Goal: Find specific page/section: Find specific page/section

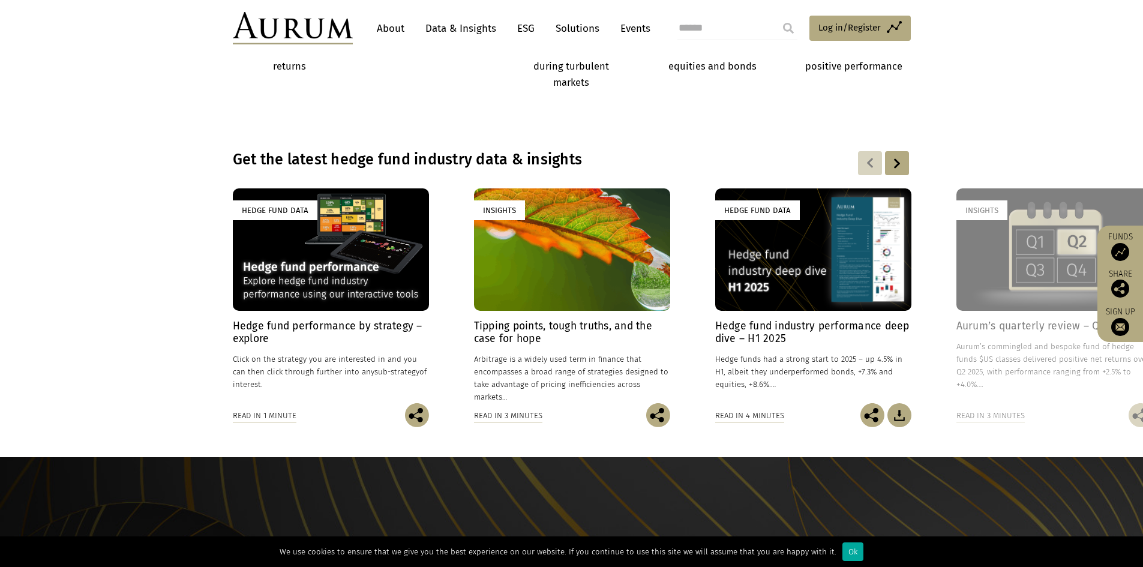
scroll to position [1113, 0]
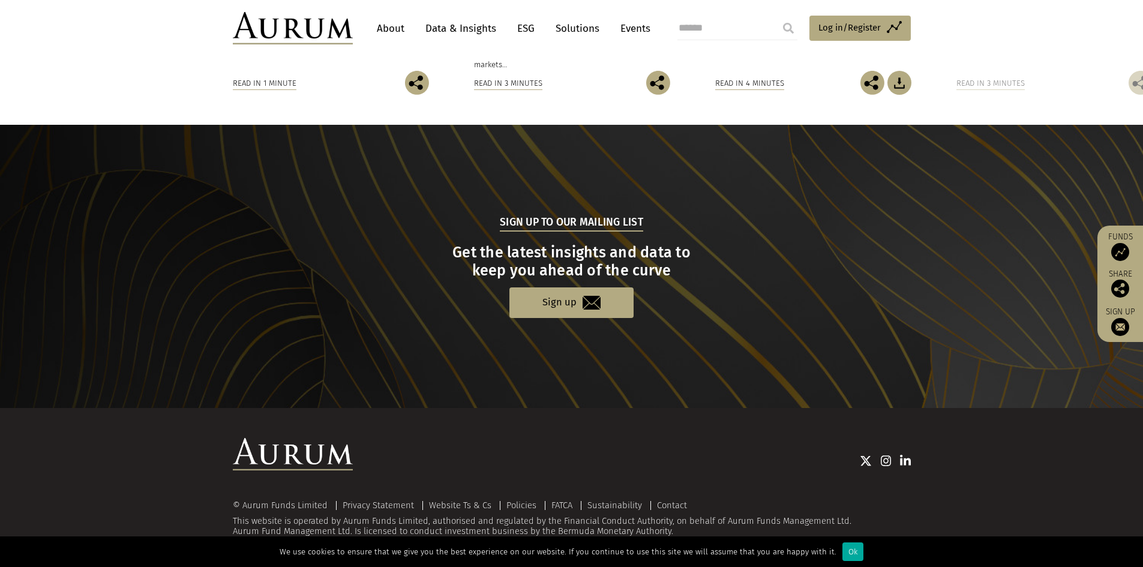
click at [388, 31] on link "About" at bounding box center [391, 28] width 40 height 22
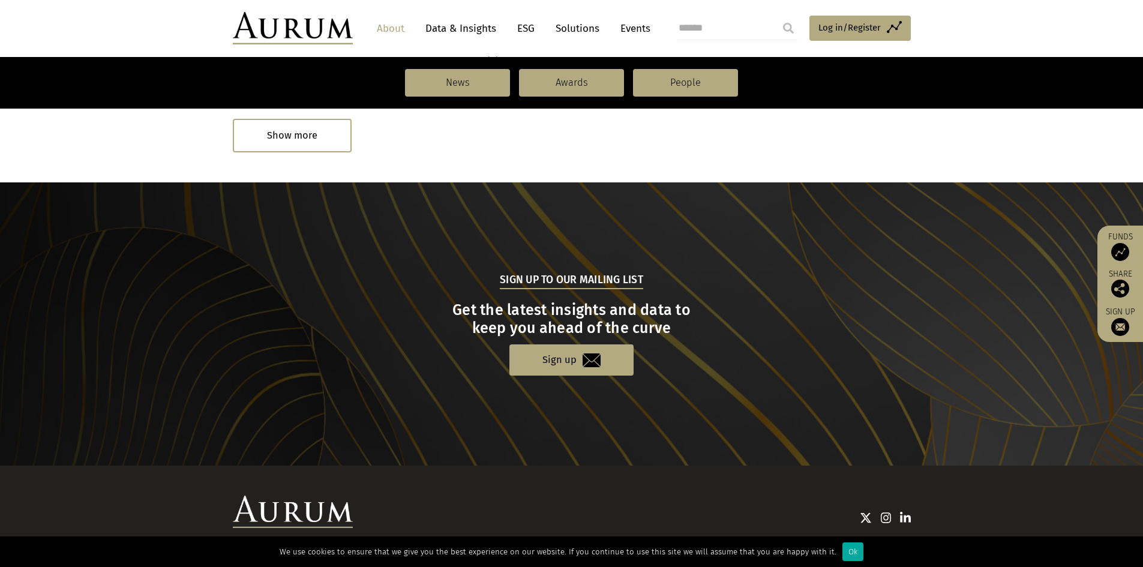
scroll to position [1224, 0]
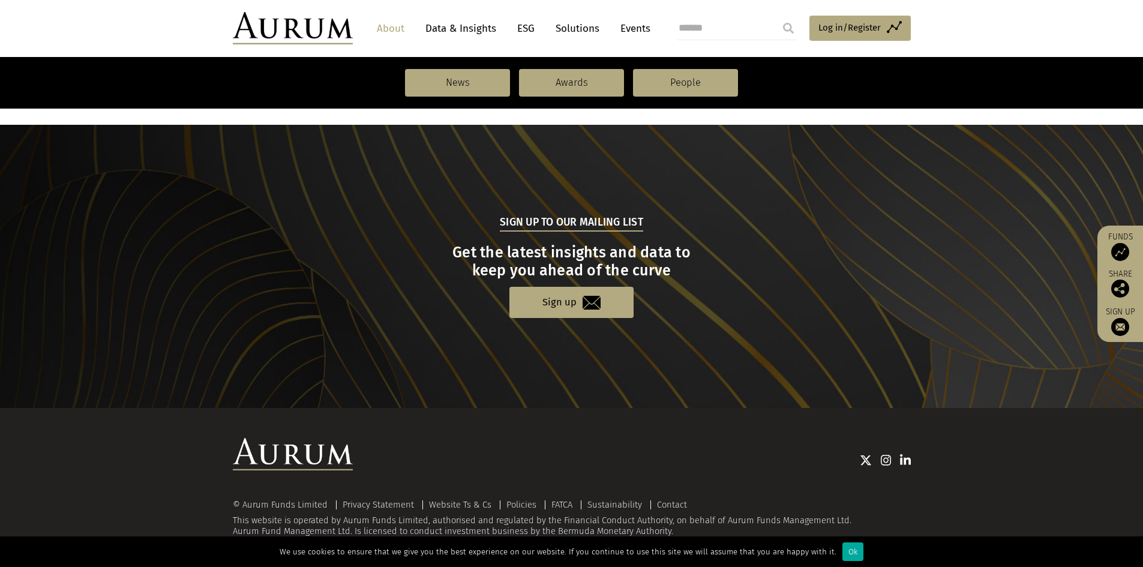
click at [910, 460] on img at bounding box center [905, 460] width 11 height 12
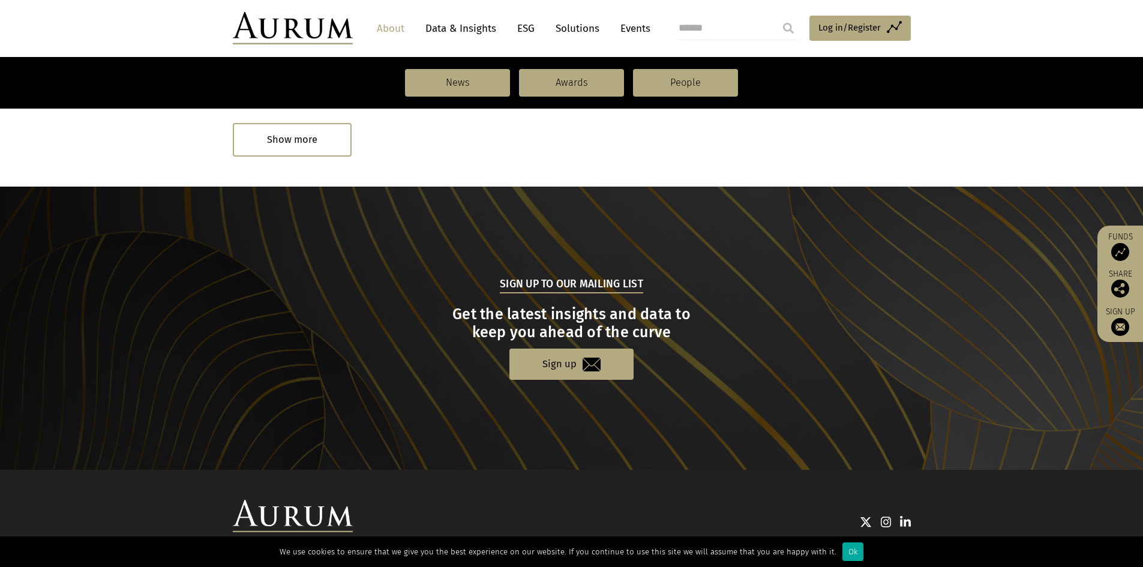
scroll to position [1044, 0]
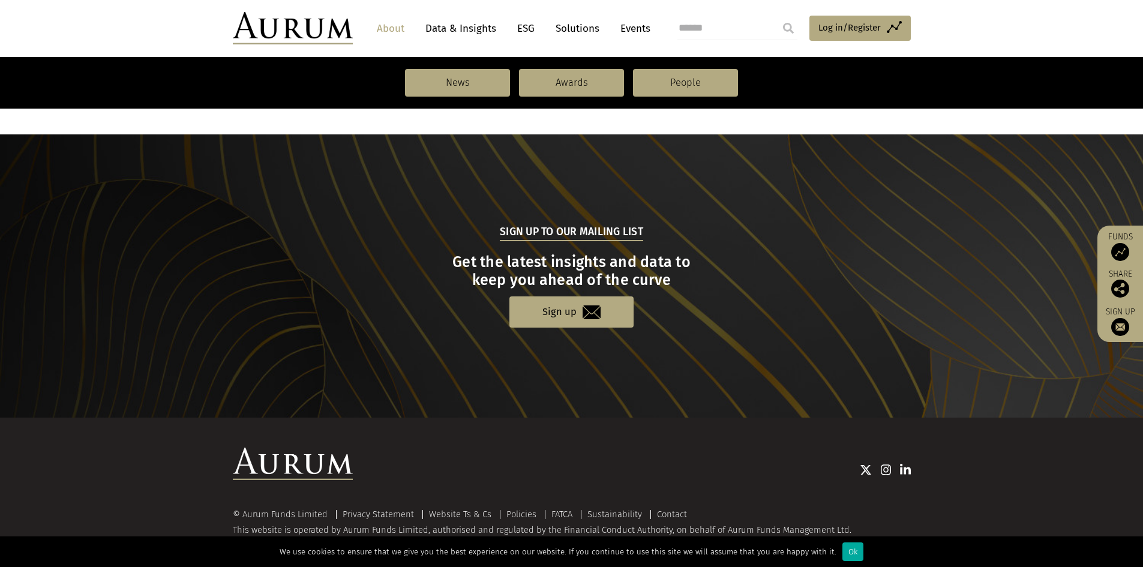
scroll to position [1224, 0]
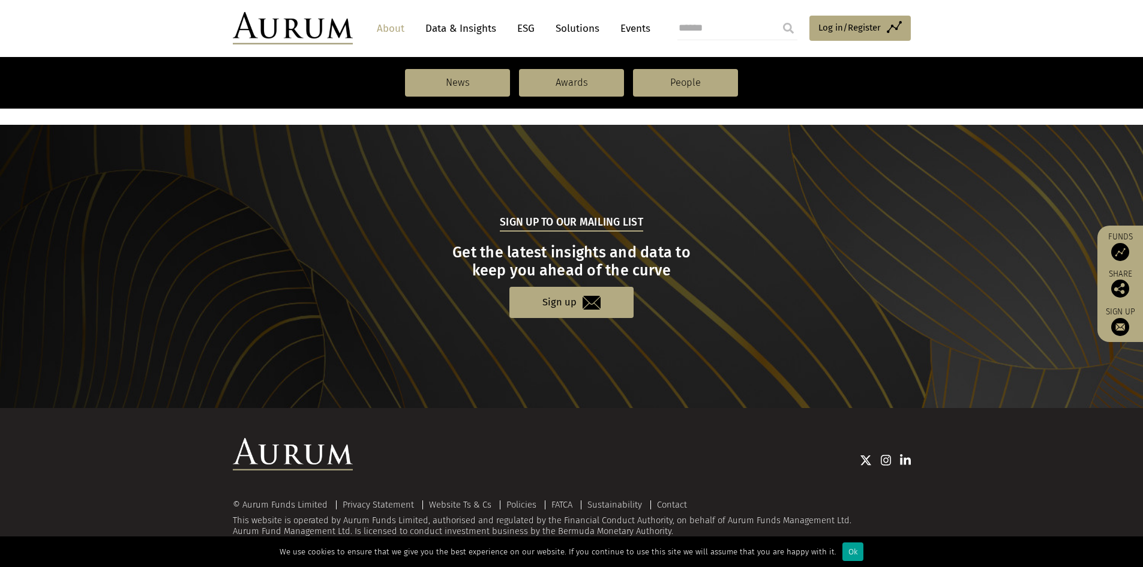
click at [851, 552] on div "Ok" at bounding box center [853, 552] width 21 height 19
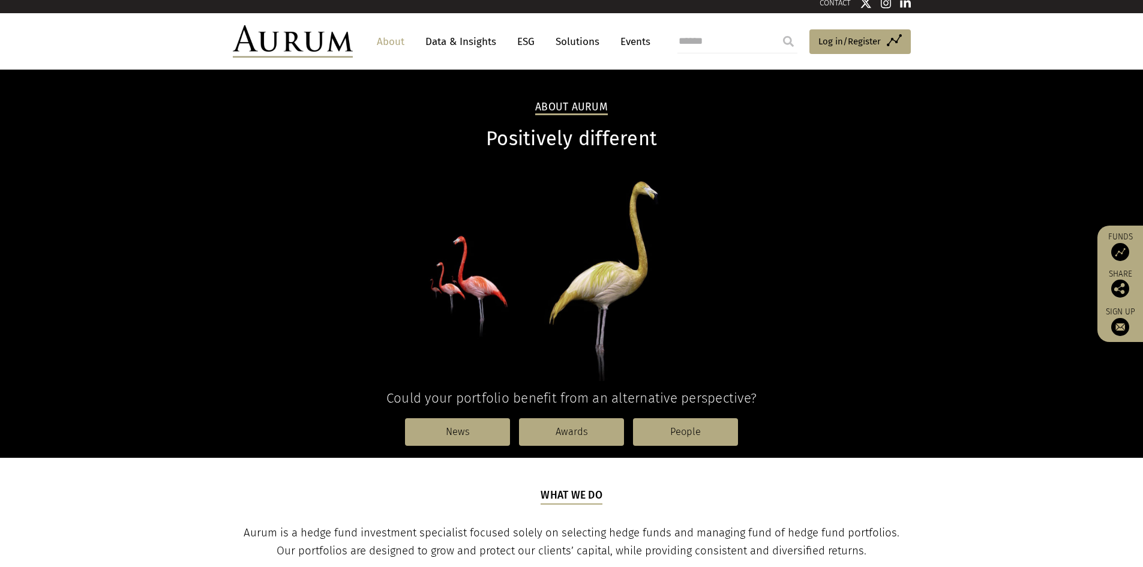
scroll to position [0, 0]
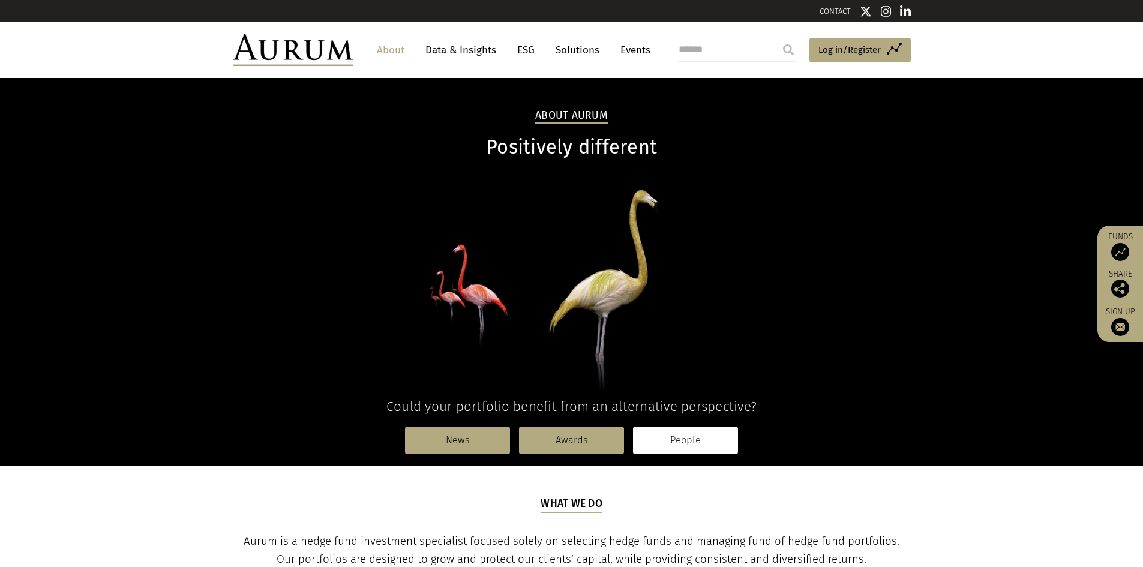
click at [678, 436] on link "People" at bounding box center [685, 441] width 105 height 28
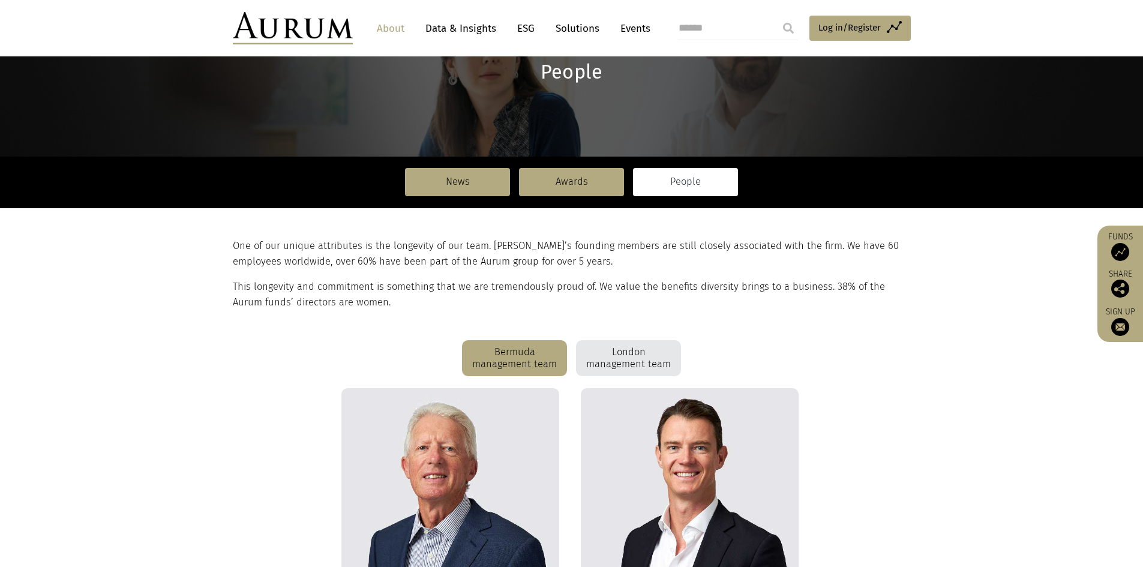
scroll to position [240, 0]
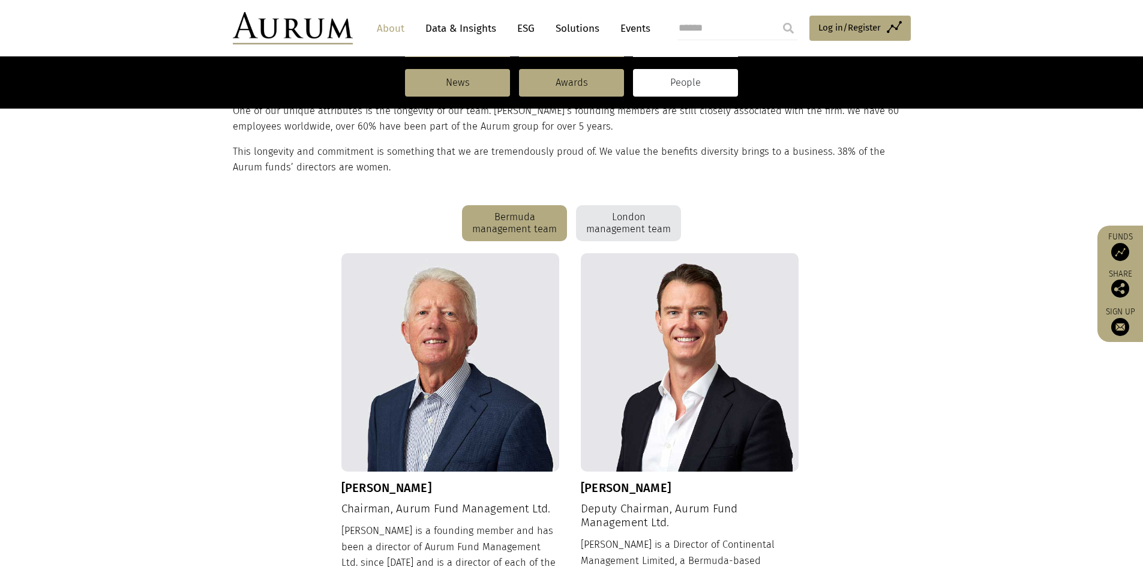
click at [651, 231] on div "London management team" at bounding box center [628, 223] width 105 height 36
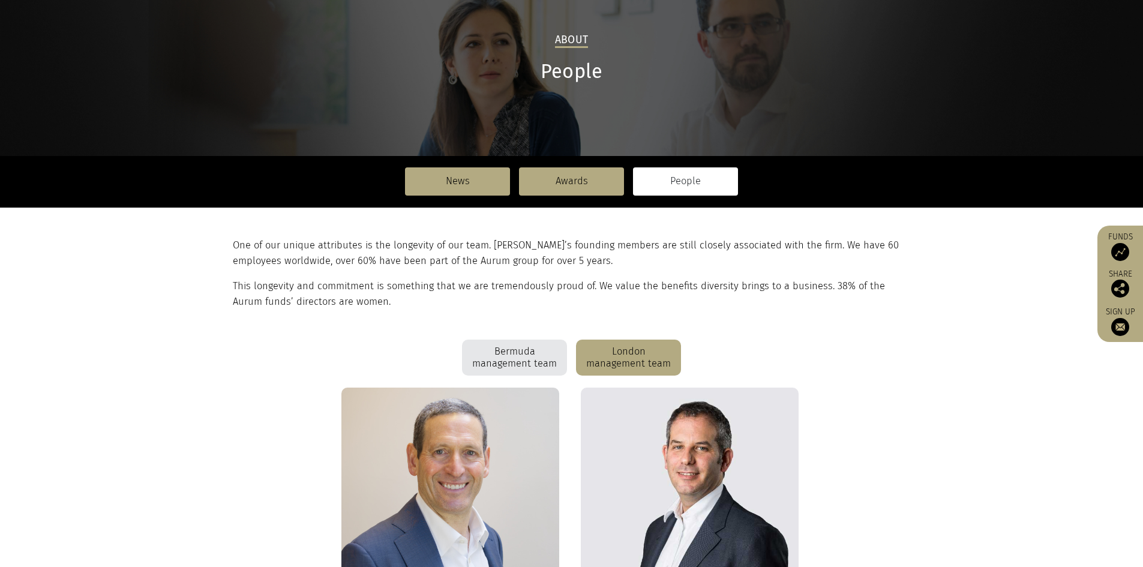
scroll to position [0, 0]
